Goal: Information Seeking & Learning: Learn about a topic

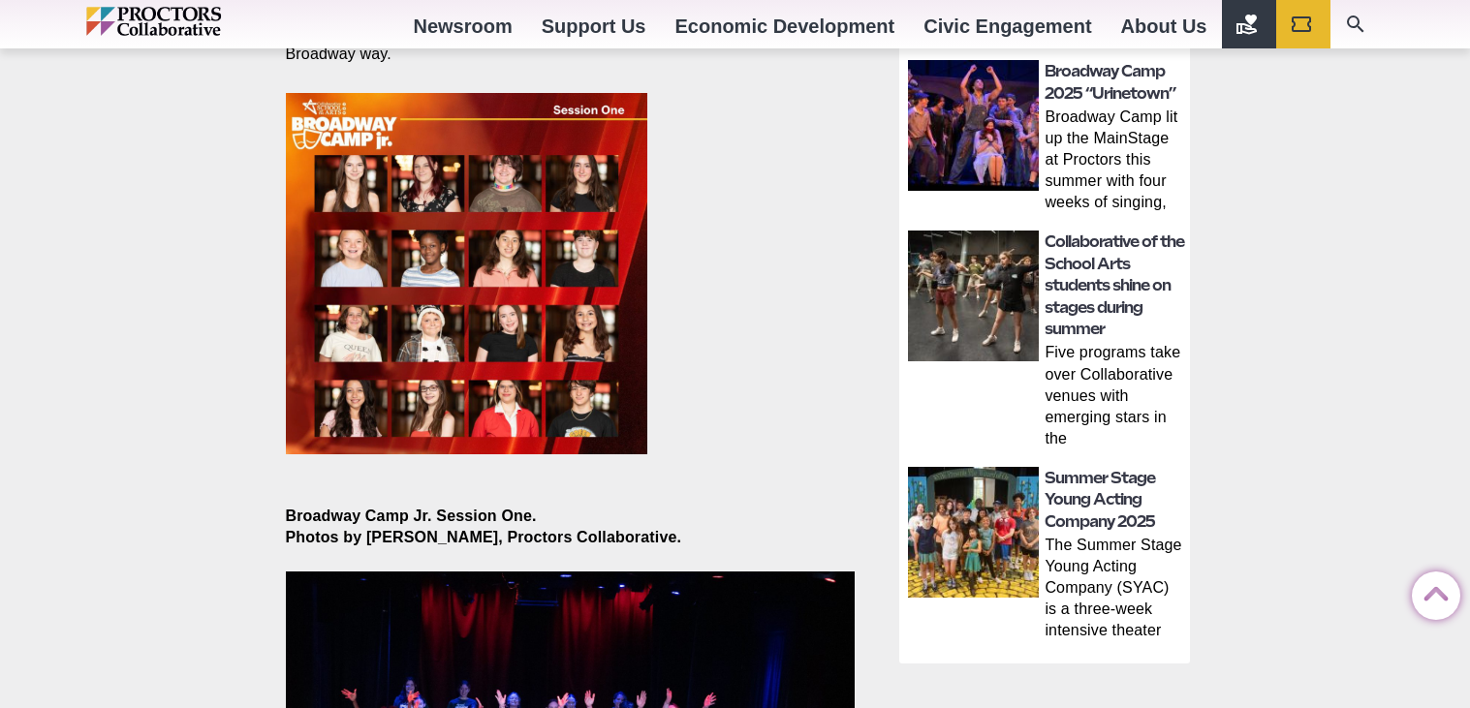
scroll to position [867, 0]
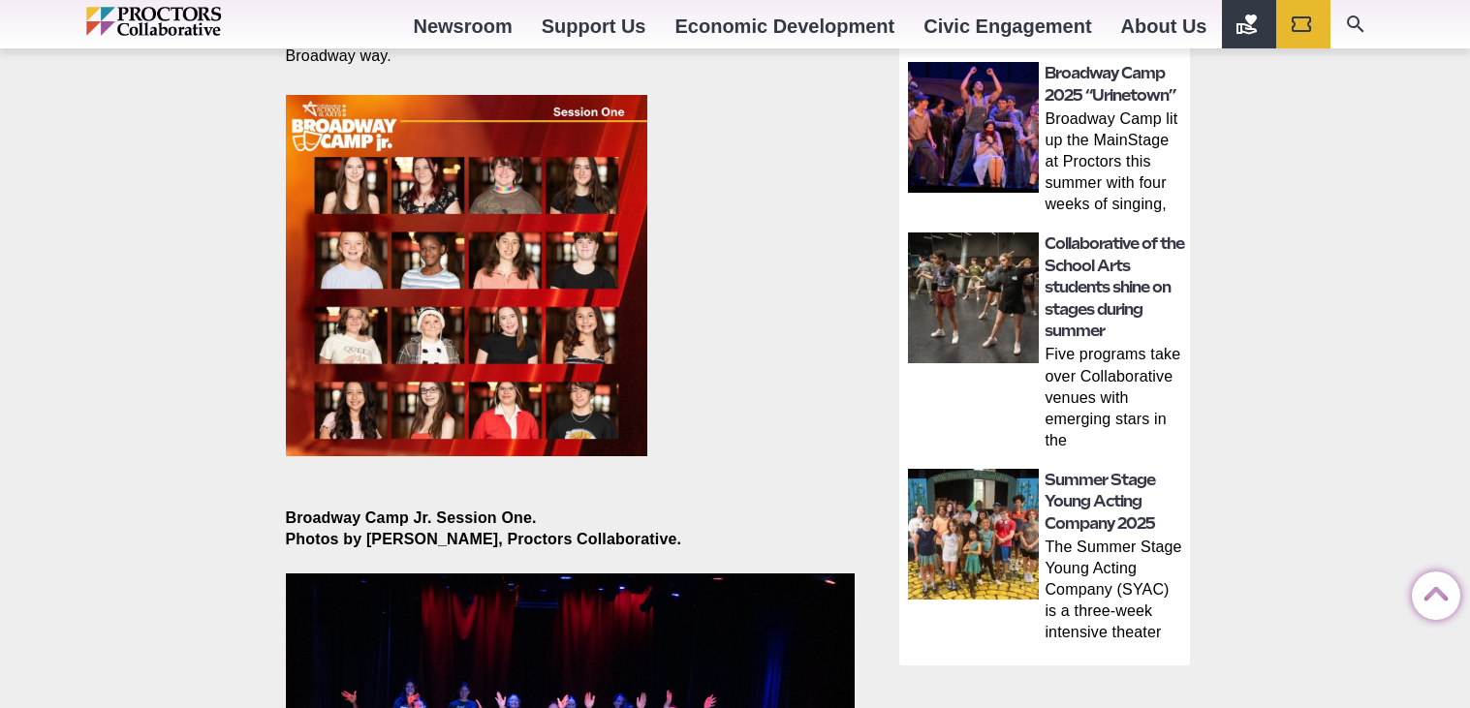
click at [610, 191] on img at bounding box center [466, 275] width 361 height 361
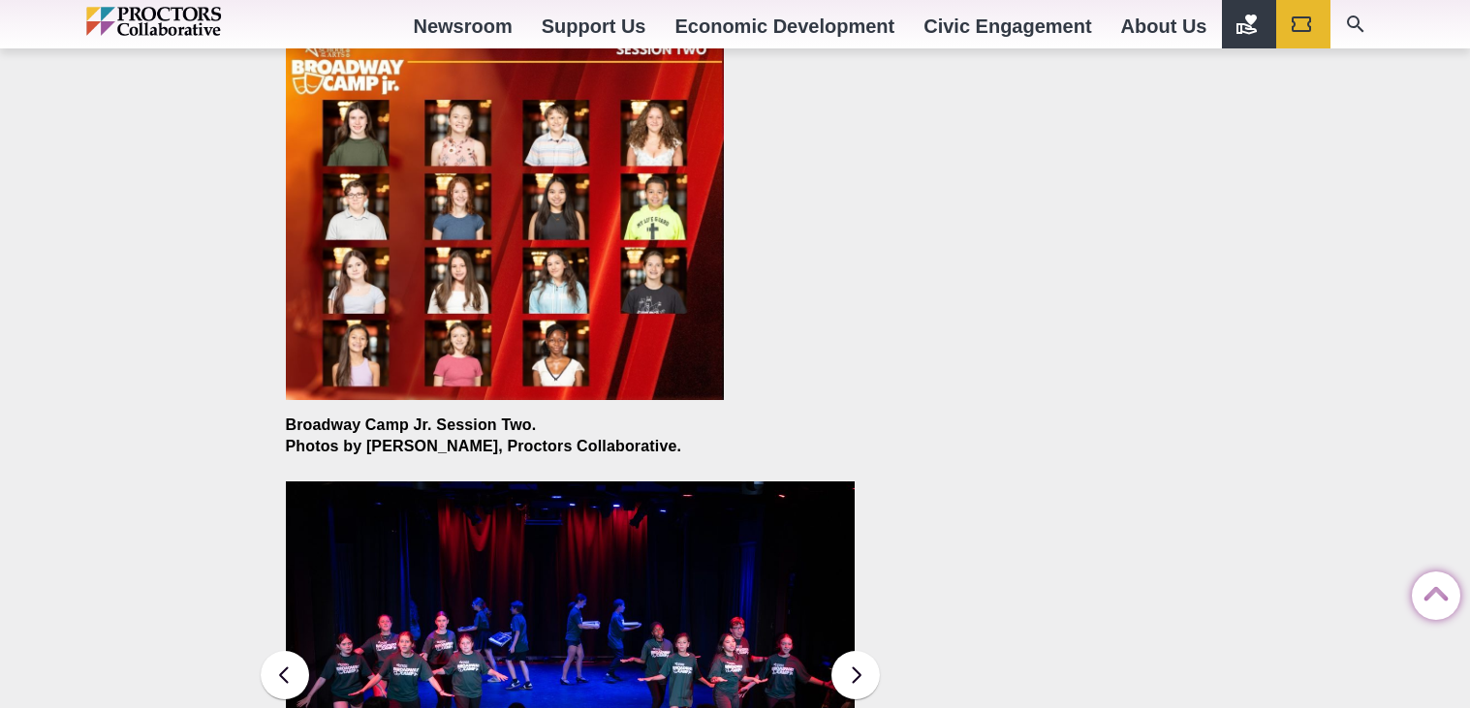
scroll to position [2217, 0]
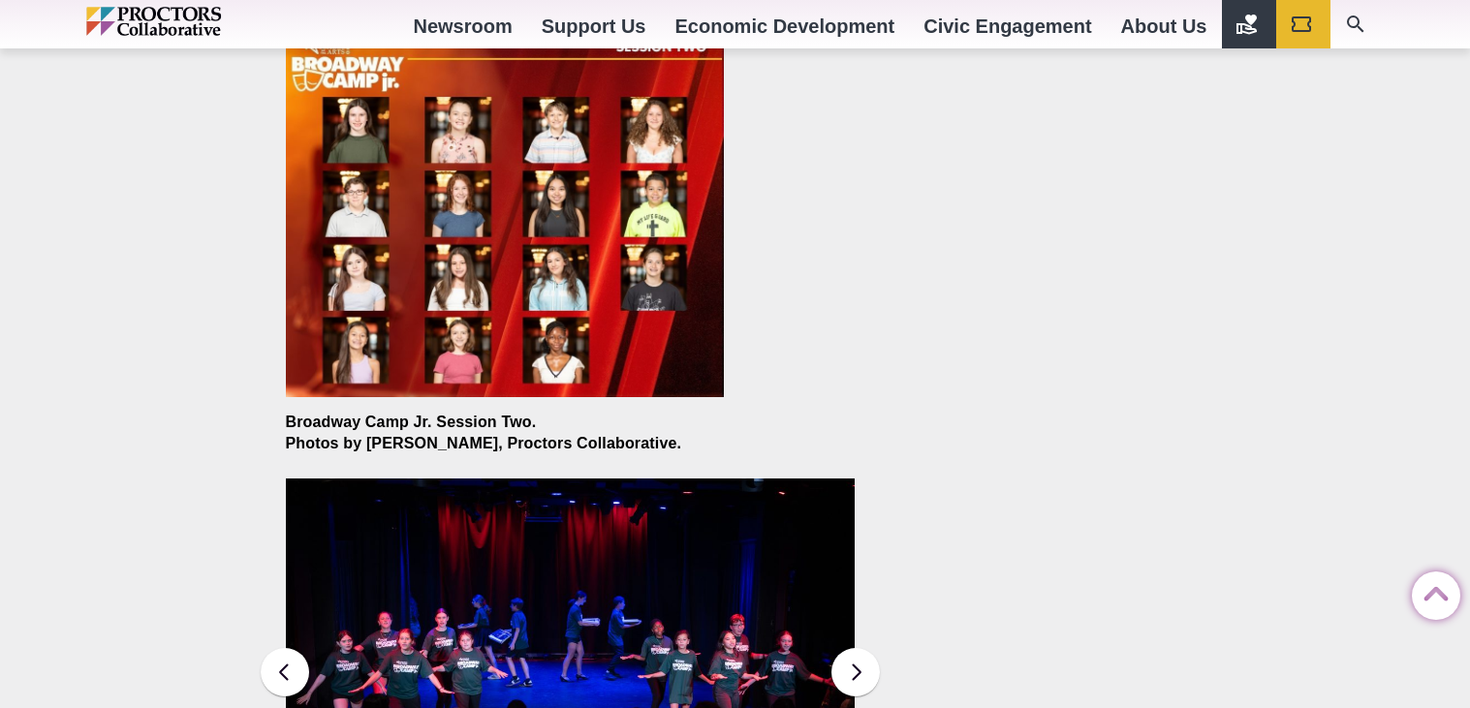
click at [610, 191] on img at bounding box center [505, 214] width 438 height 367
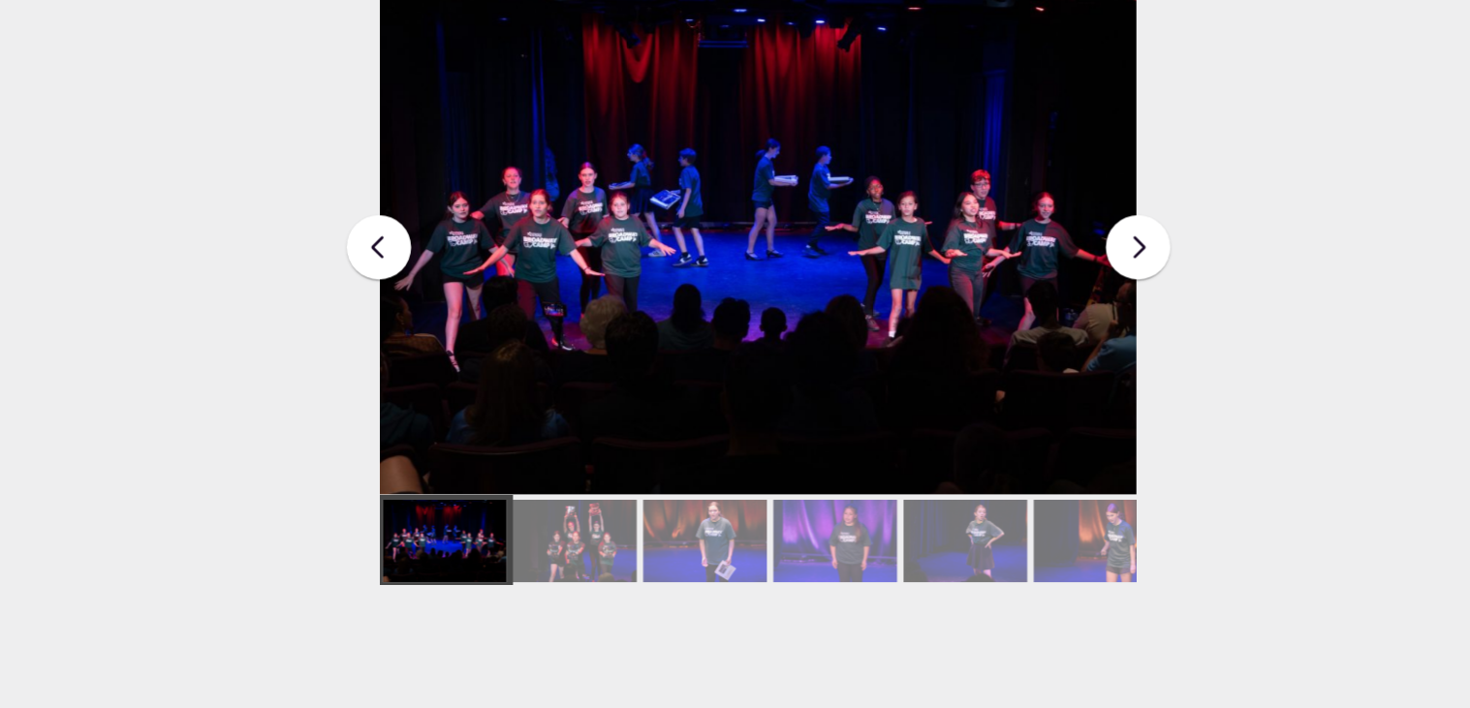
scroll to position [2543, 0]
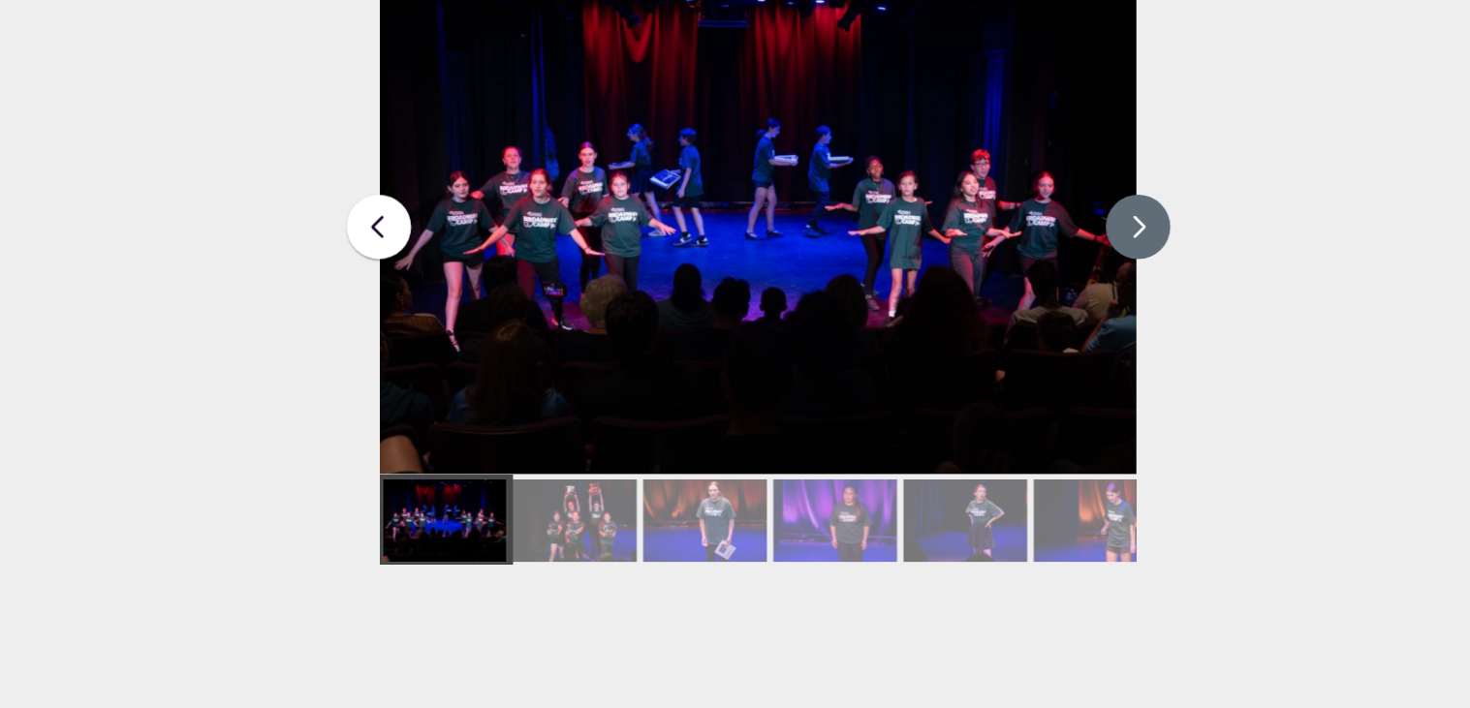
click at [841, 327] on button at bounding box center [855, 346] width 48 height 48
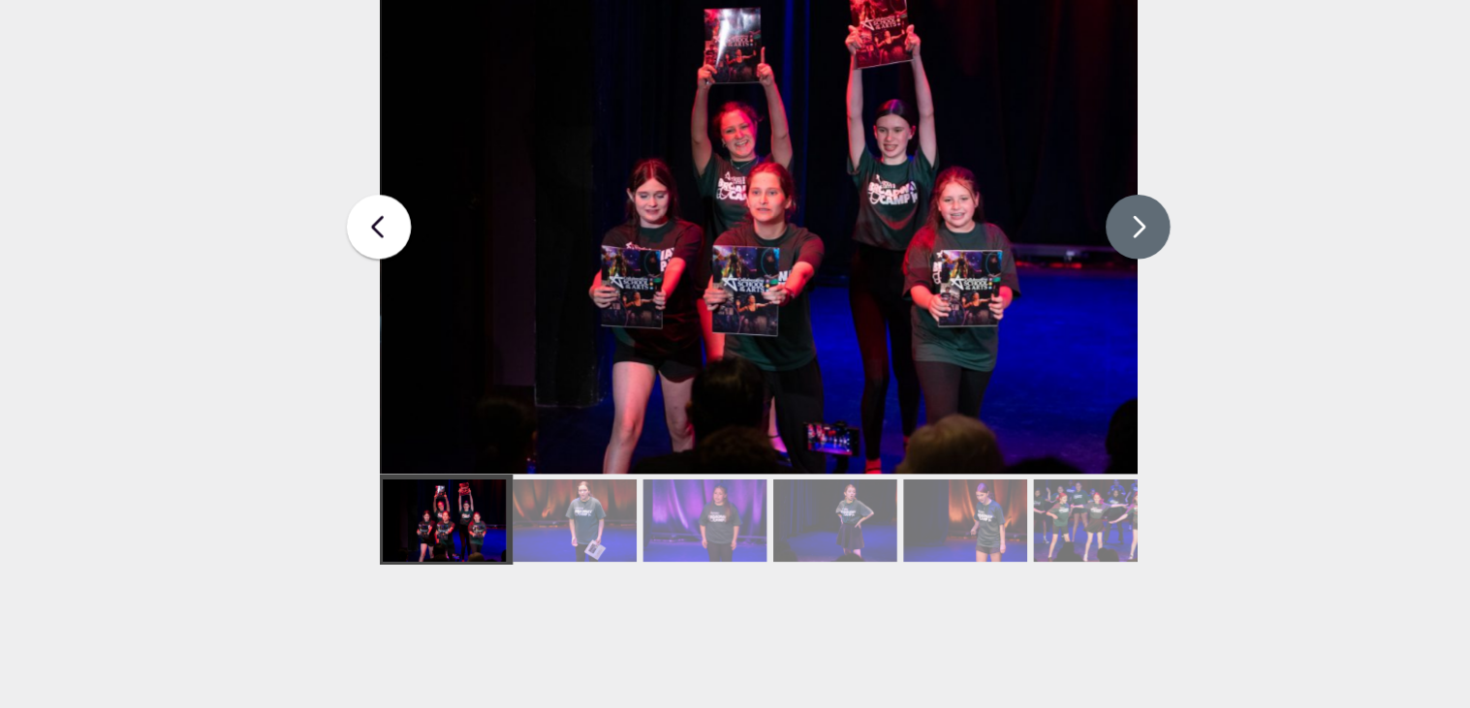
click at [844, 335] on button at bounding box center [855, 346] width 48 height 48
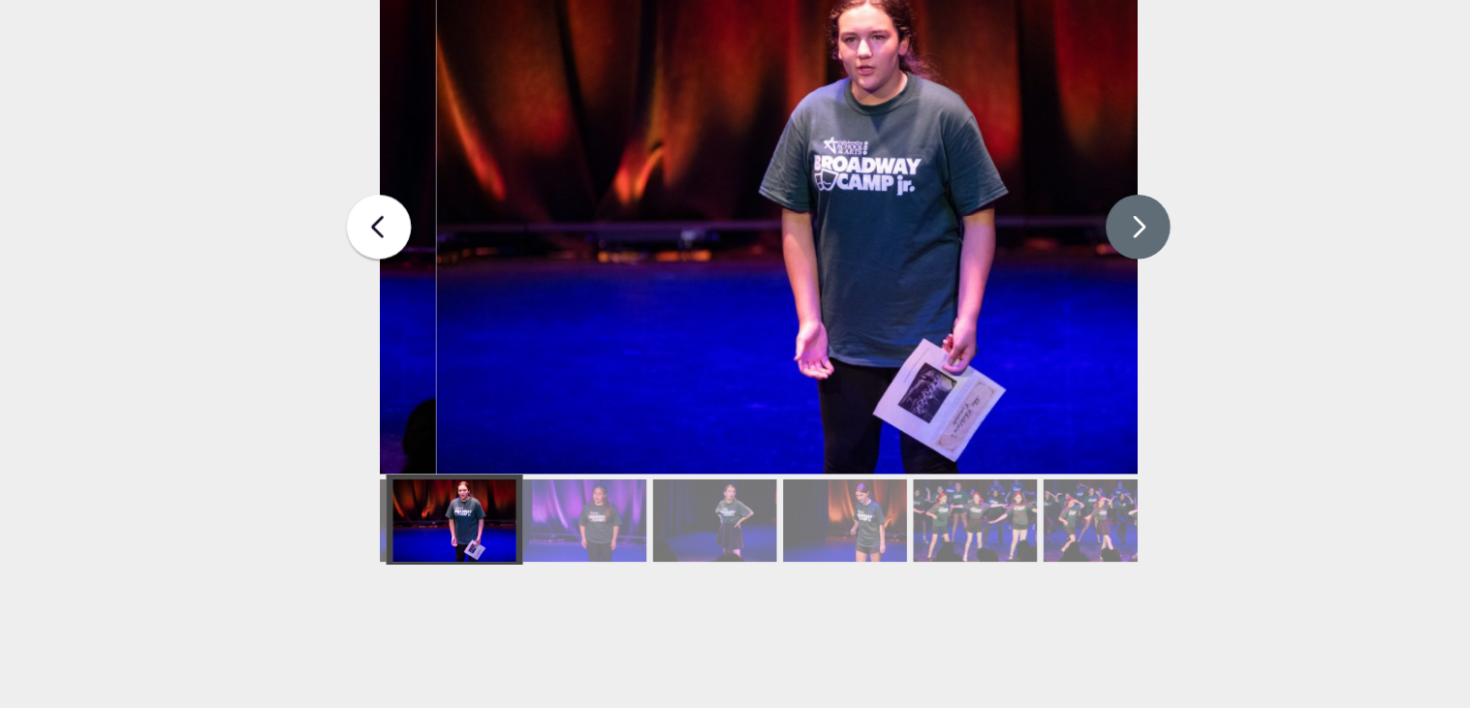
click at [854, 325] on button at bounding box center [855, 346] width 48 height 48
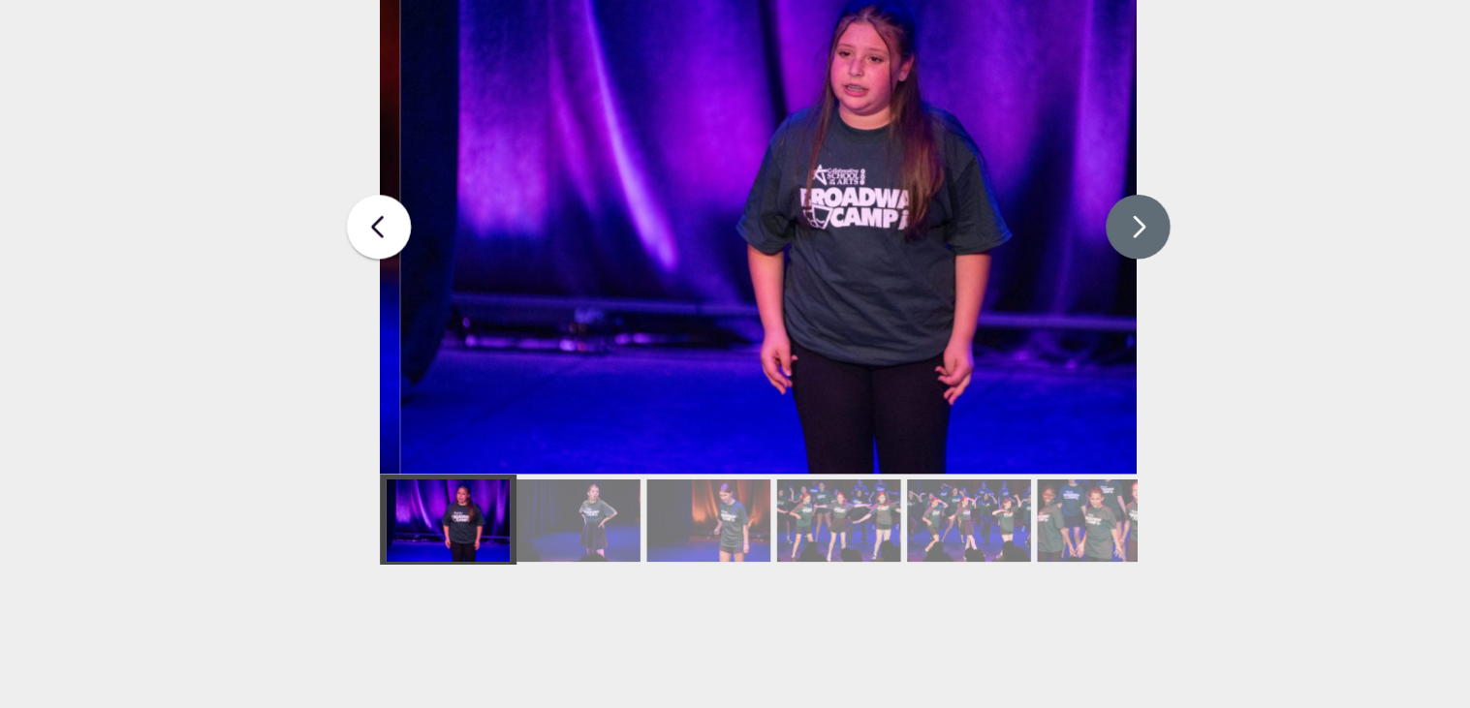
click at [850, 332] on button at bounding box center [855, 346] width 48 height 48
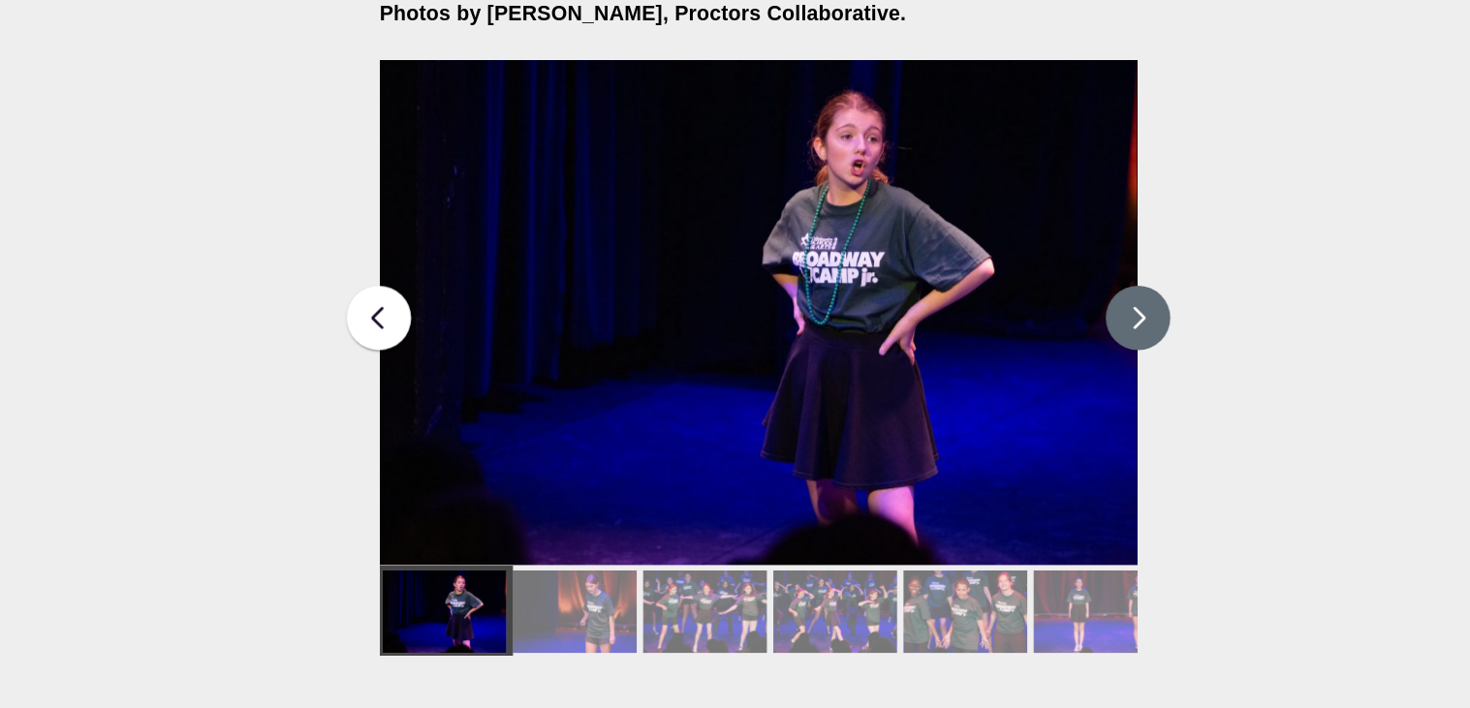
click at [844, 331] on button at bounding box center [855, 346] width 48 height 48
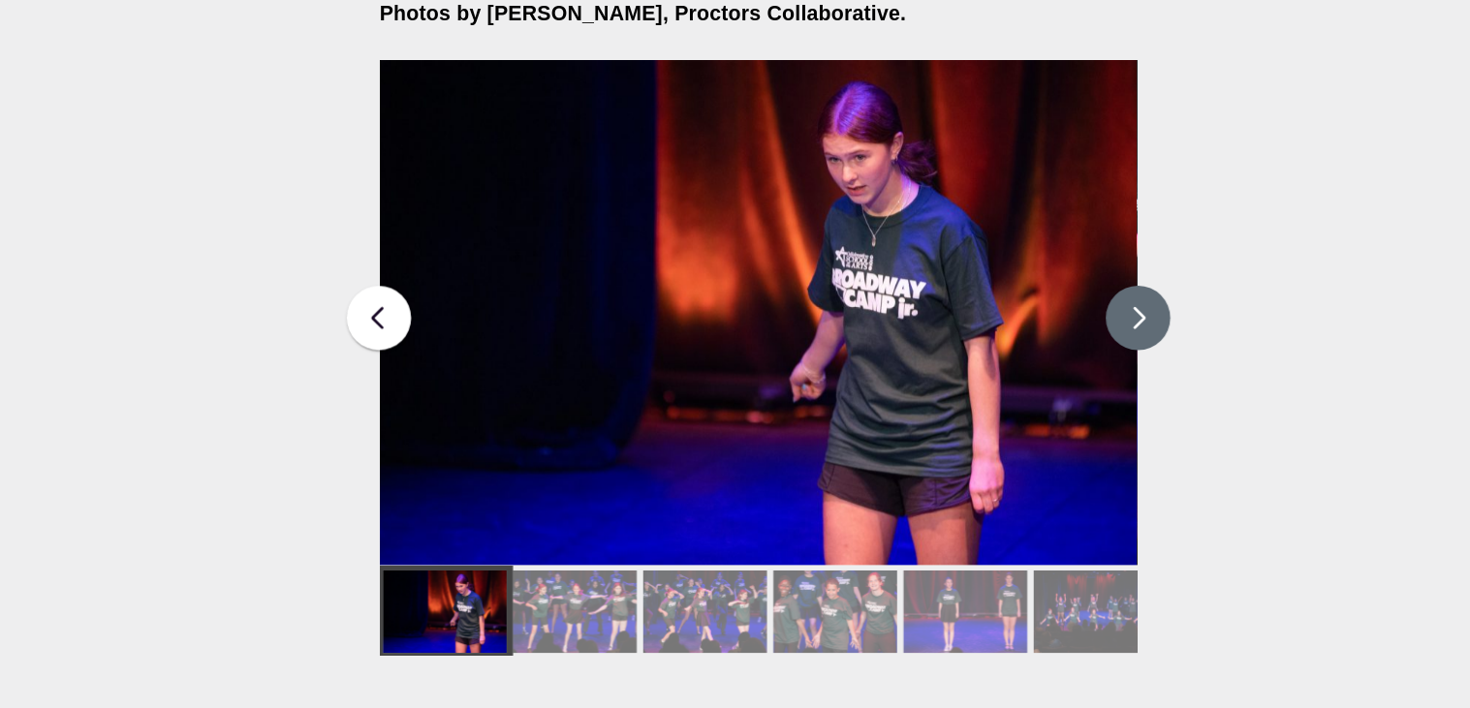
click at [856, 326] on button at bounding box center [855, 346] width 48 height 48
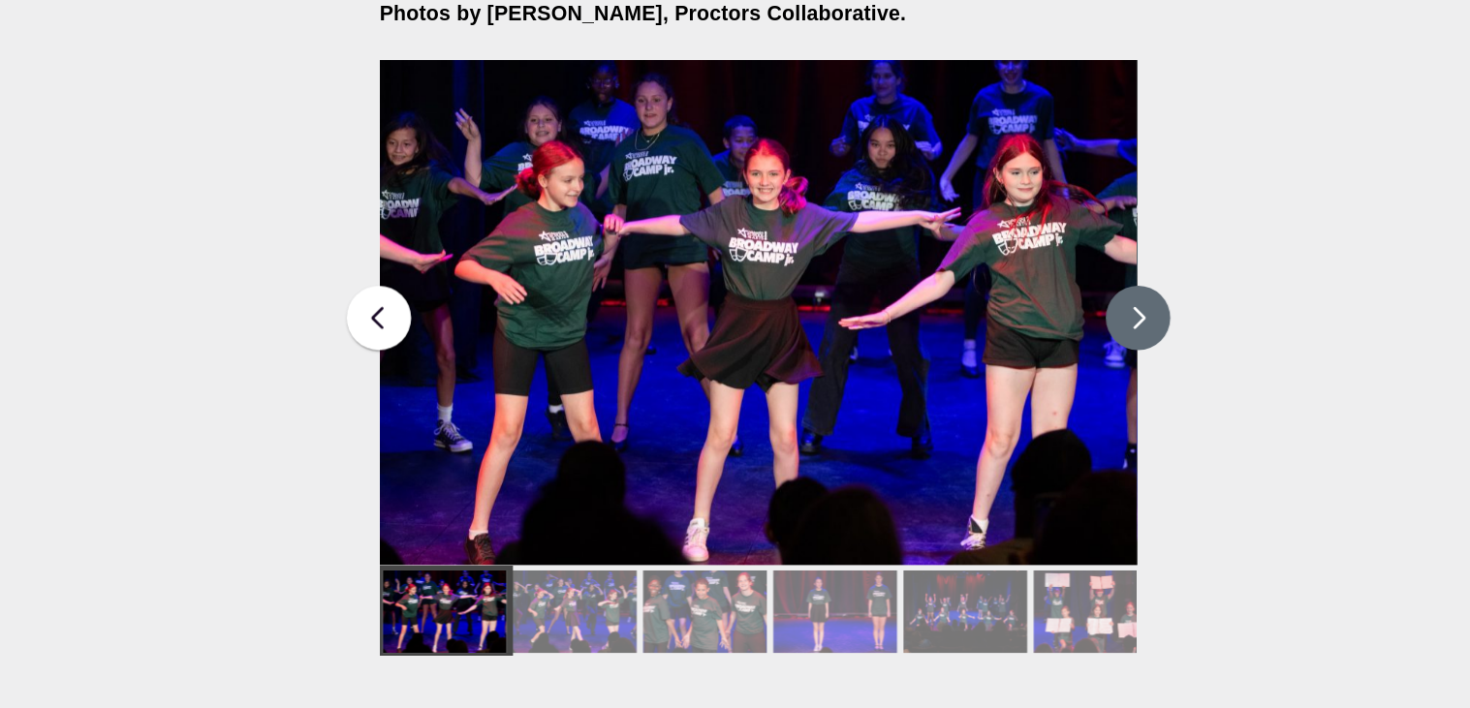
click at [851, 326] on button at bounding box center [855, 346] width 48 height 48
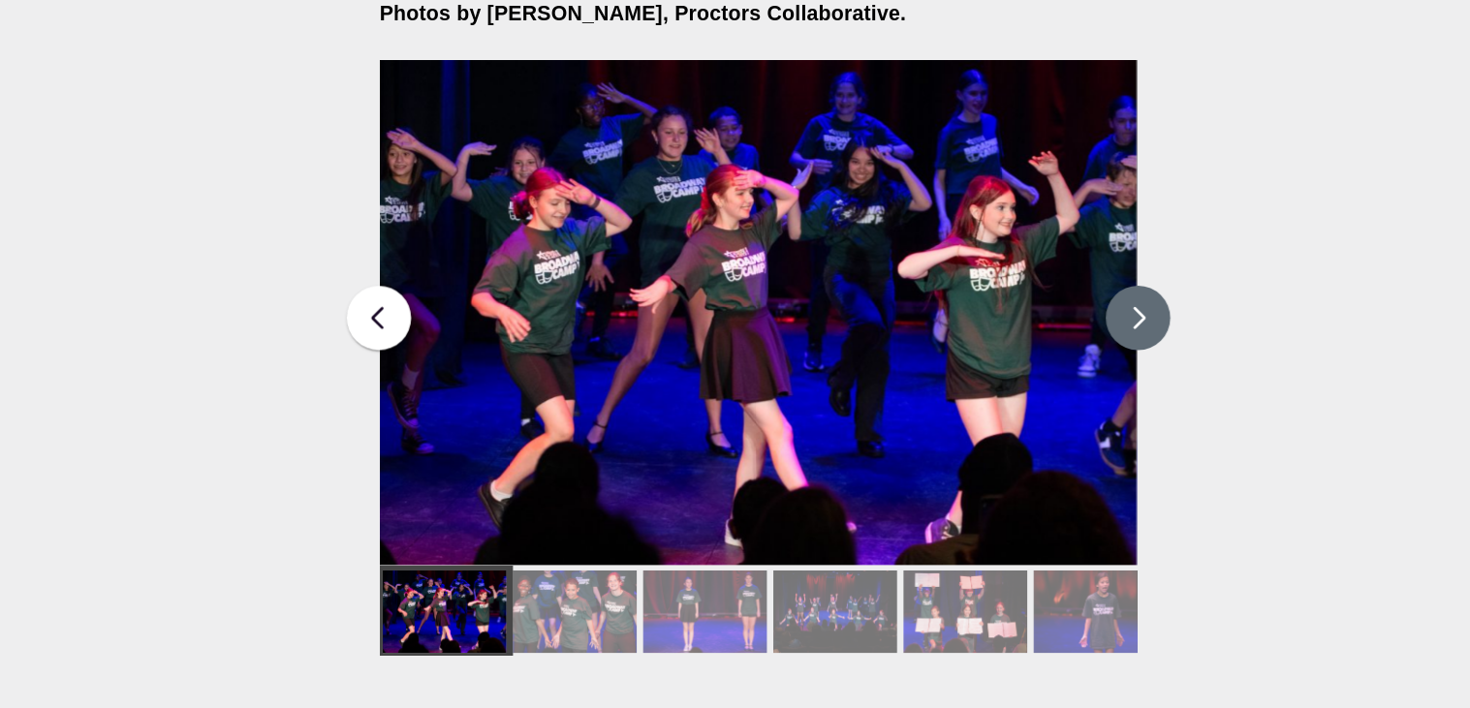
click at [845, 334] on button at bounding box center [855, 346] width 48 height 48
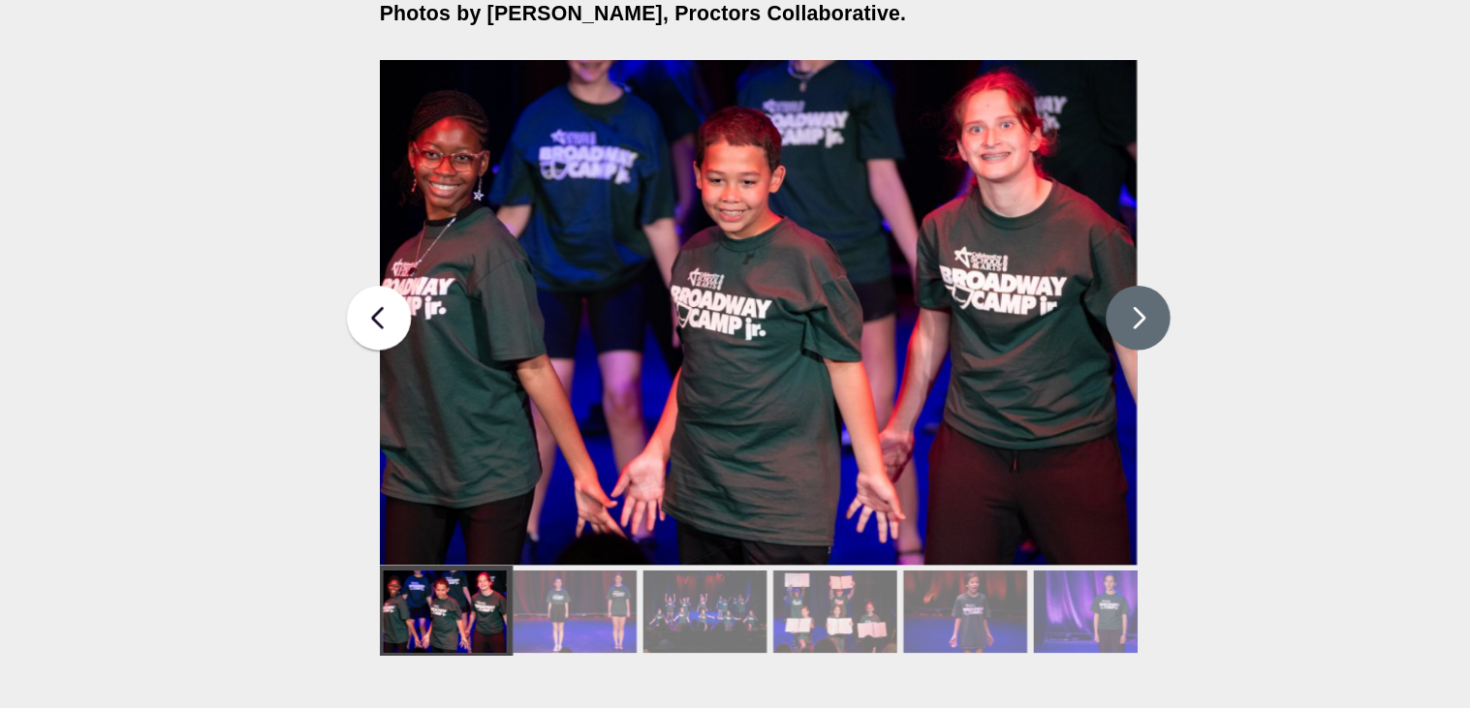
click at [833, 343] on img at bounding box center [570, 342] width 570 height 381
